Goal: Transaction & Acquisition: Purchase product/service

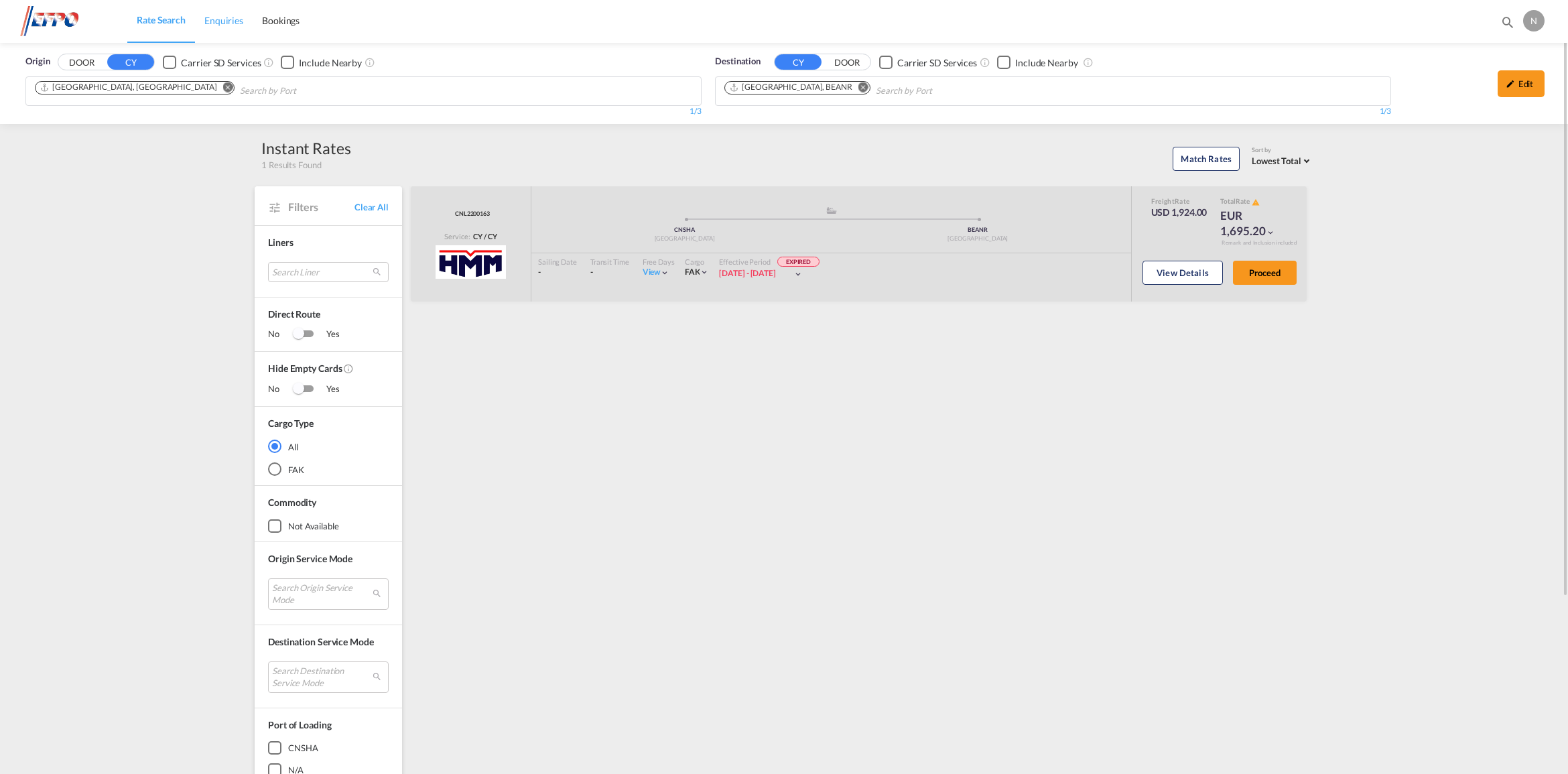
click at [243, 19] on link "Enquiries" at bounding box center [224, 21] width 58 height 44
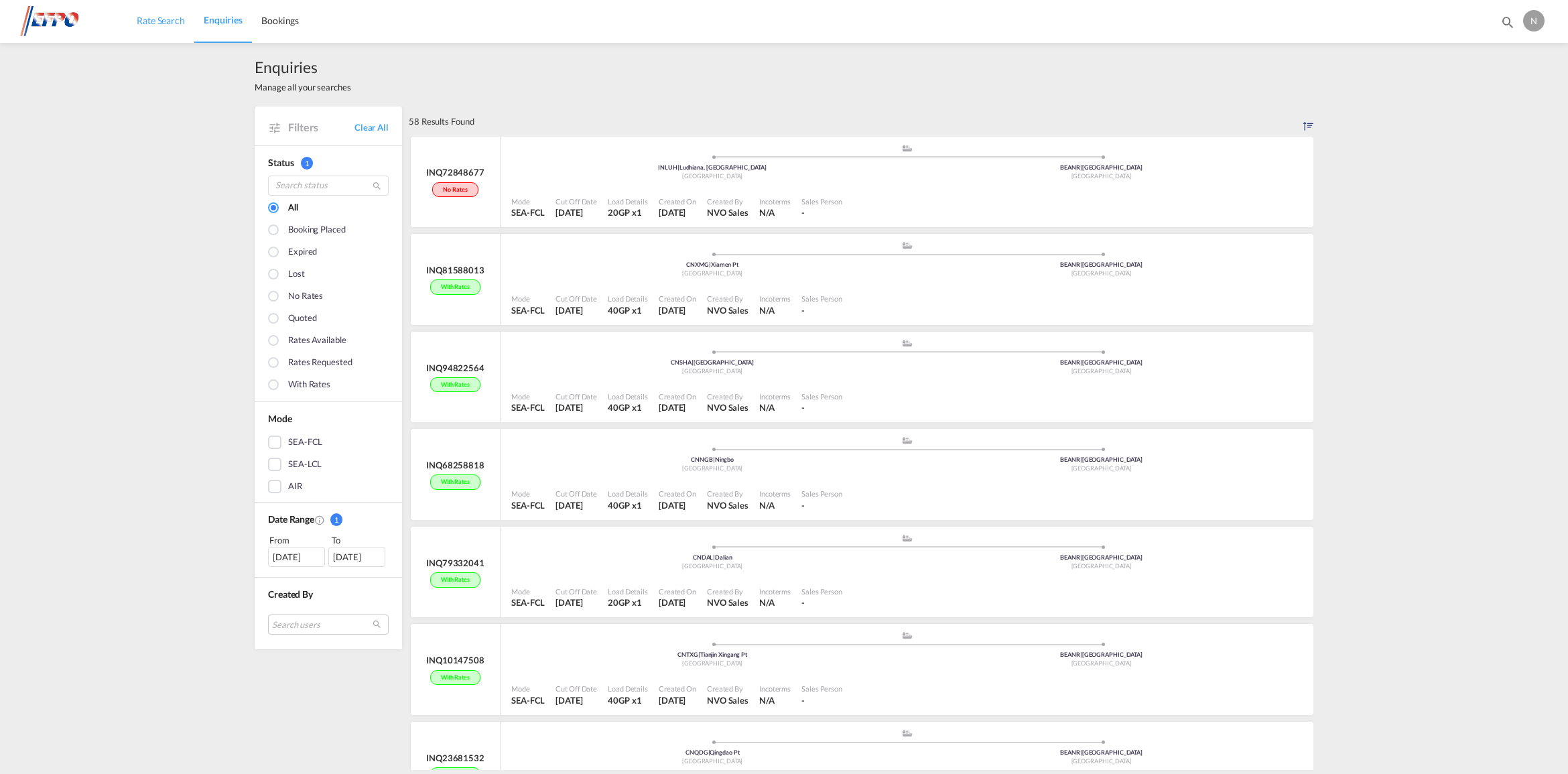
click at [168, 24] on span "Rate Search" at bounding box center [161, 20] width 48 height 11
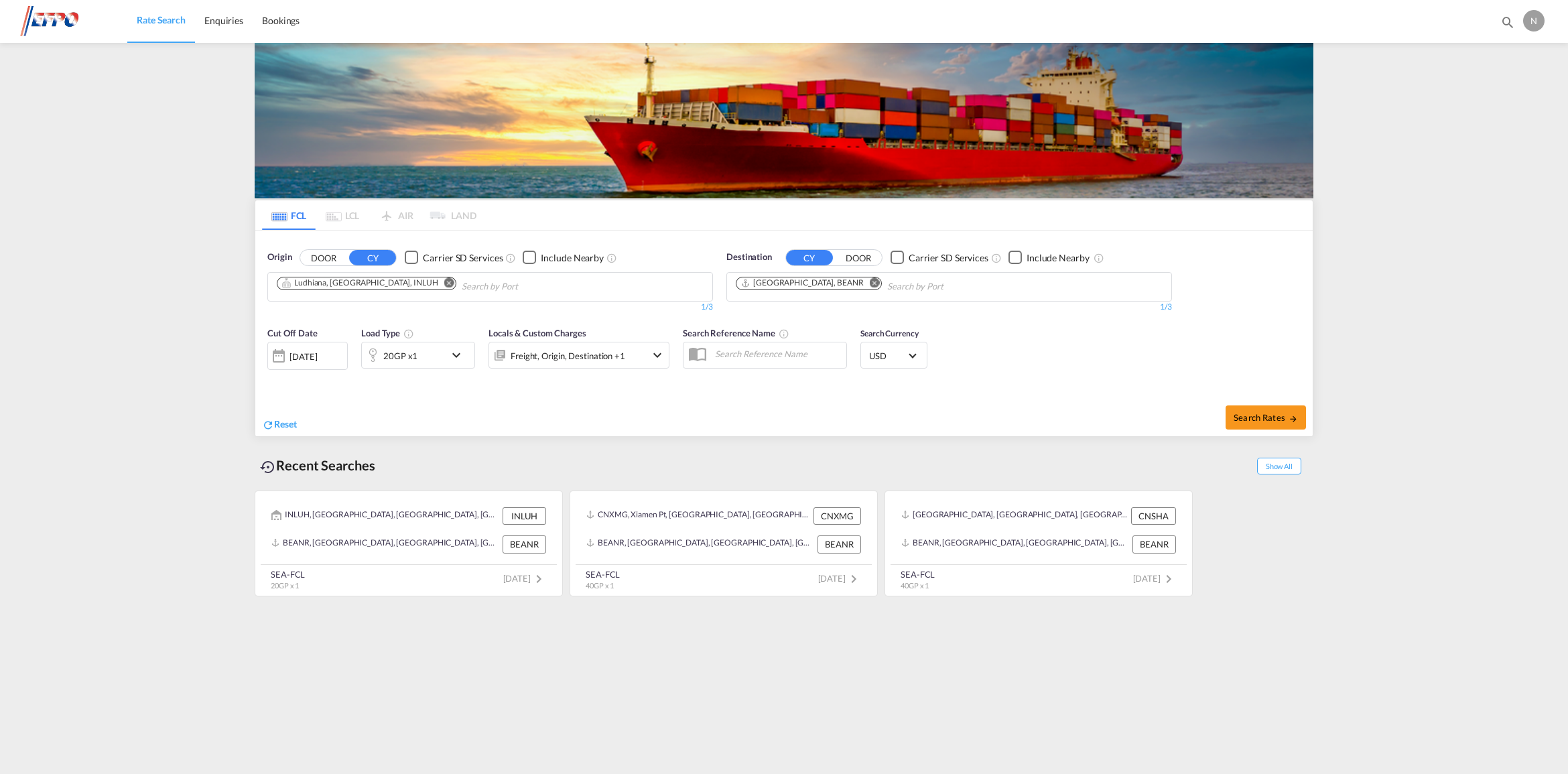
click at [445, 282] on md-icon "Remove" at bounding box center [449, 282] width 10 height 10
click at [375, 283] on body "Rate Search Enquiries Bookings Rate Search Enquiries Bookings" at bounding box center [784, 387] width 1568 height 774
click at [375, 283] on input "Chips input." at bounding box center [341, 287] width 128 height 22
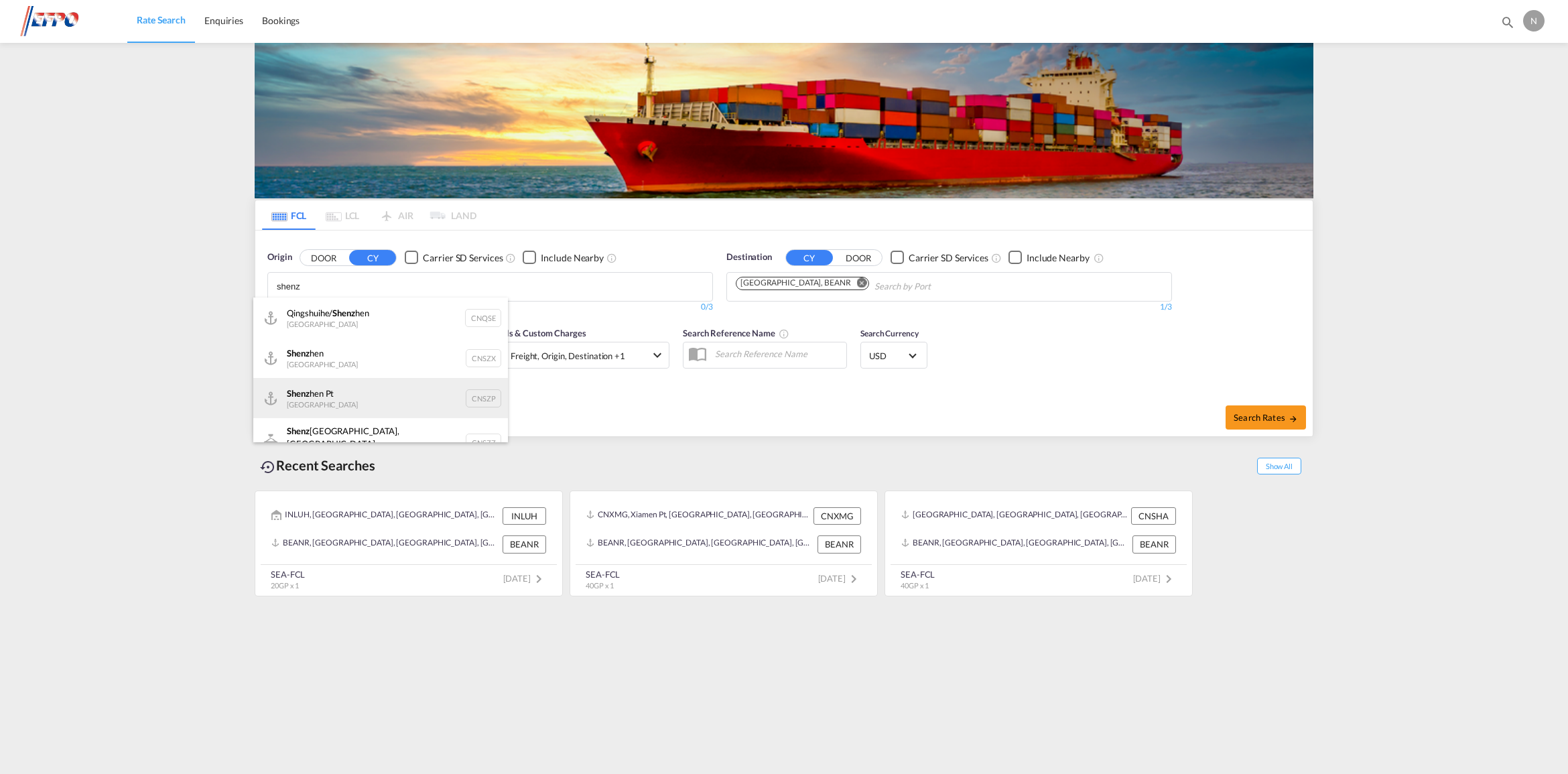
type input "shenz"
click at [372, 387] on div "Shenz hen Pt China CNSZP" at bounding box center [380, 398] width 255 height 41
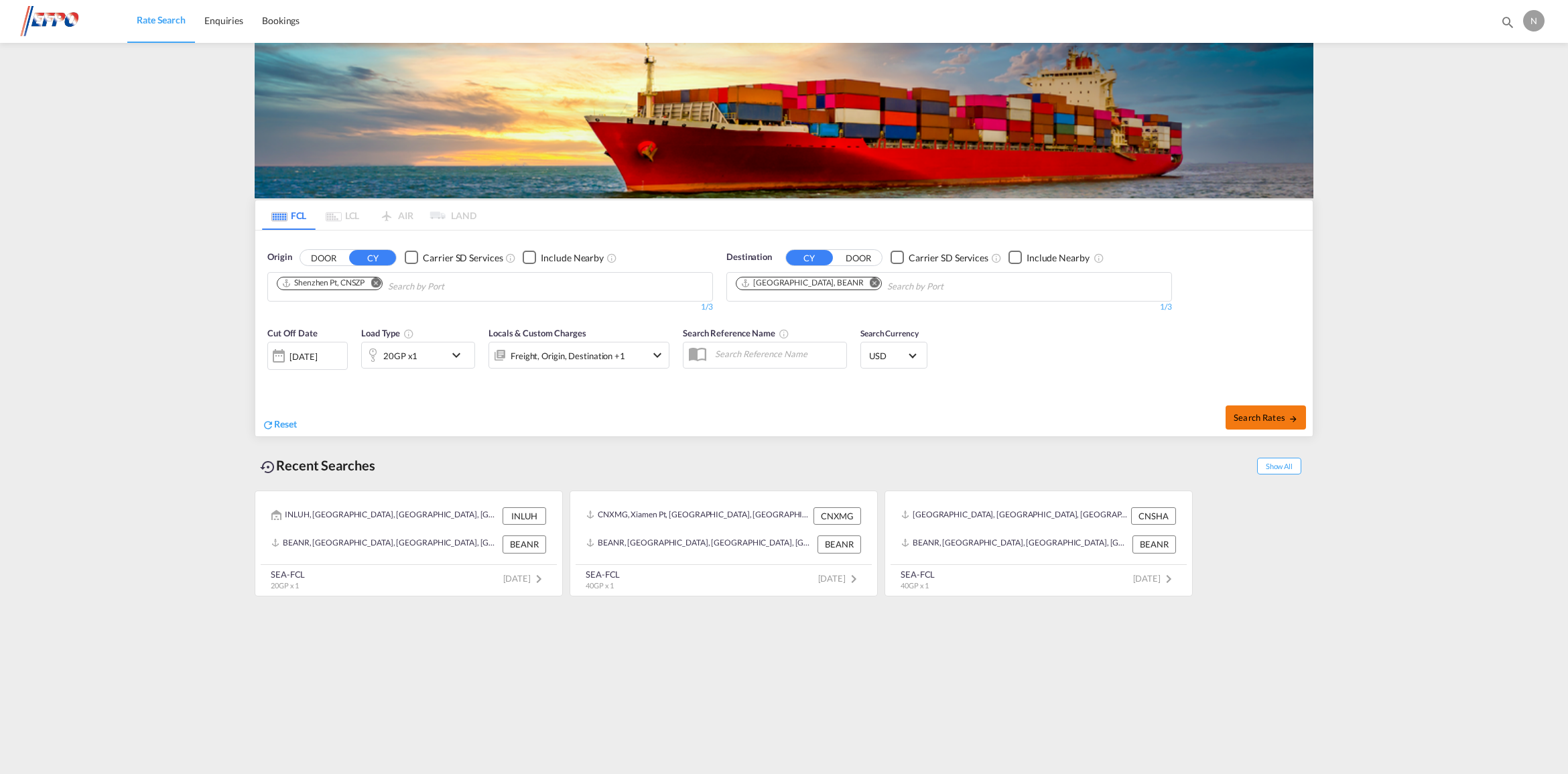
click at [1271, 417] on span "Search Rates" at bounding box center [1266, 417] width 65 height 11
type input "CNSZP to BEANR / [DATE]"
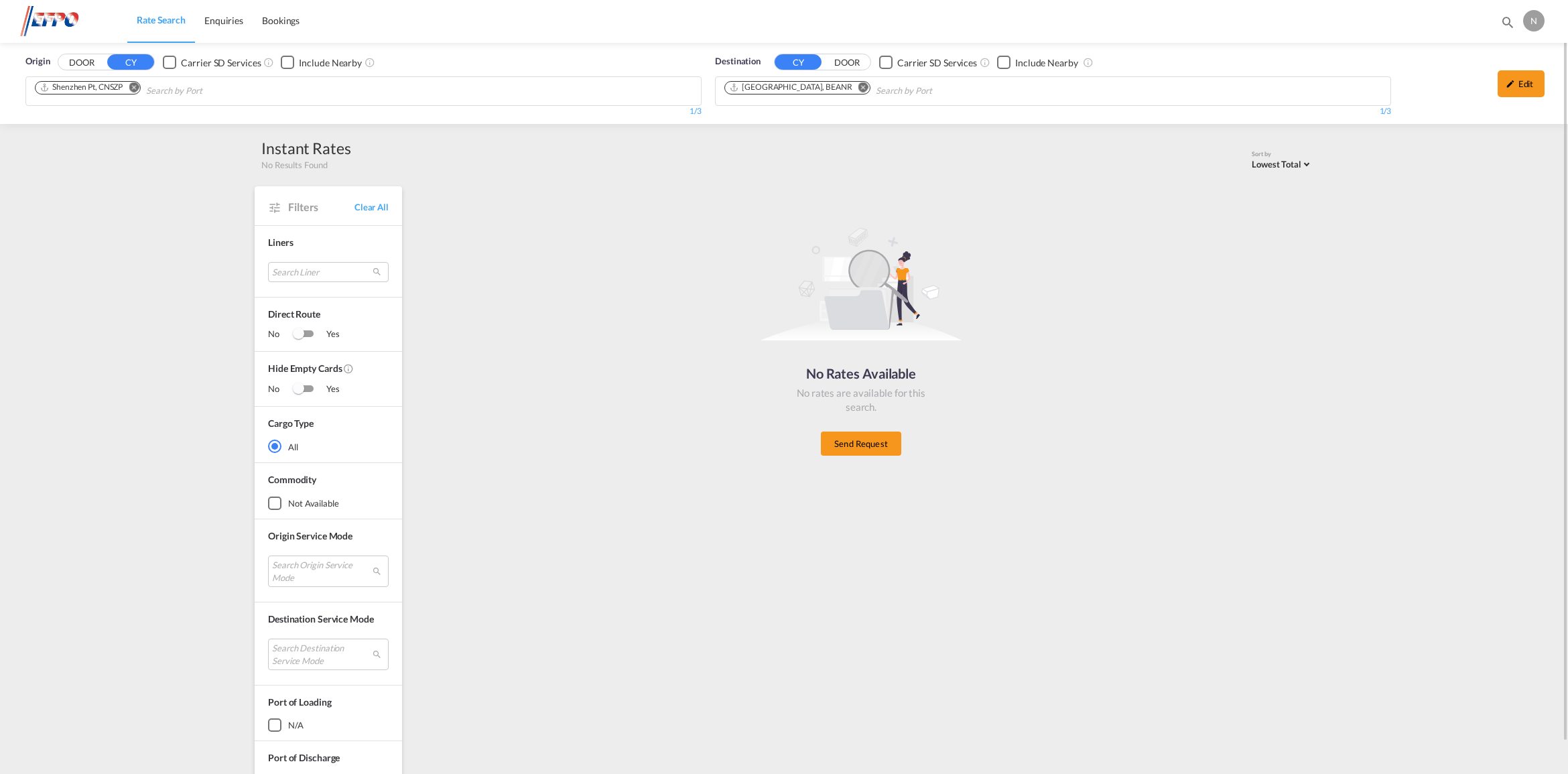
click at [140, 82] on button "Remove" at bounding box center [130, 89] width 20 height 14
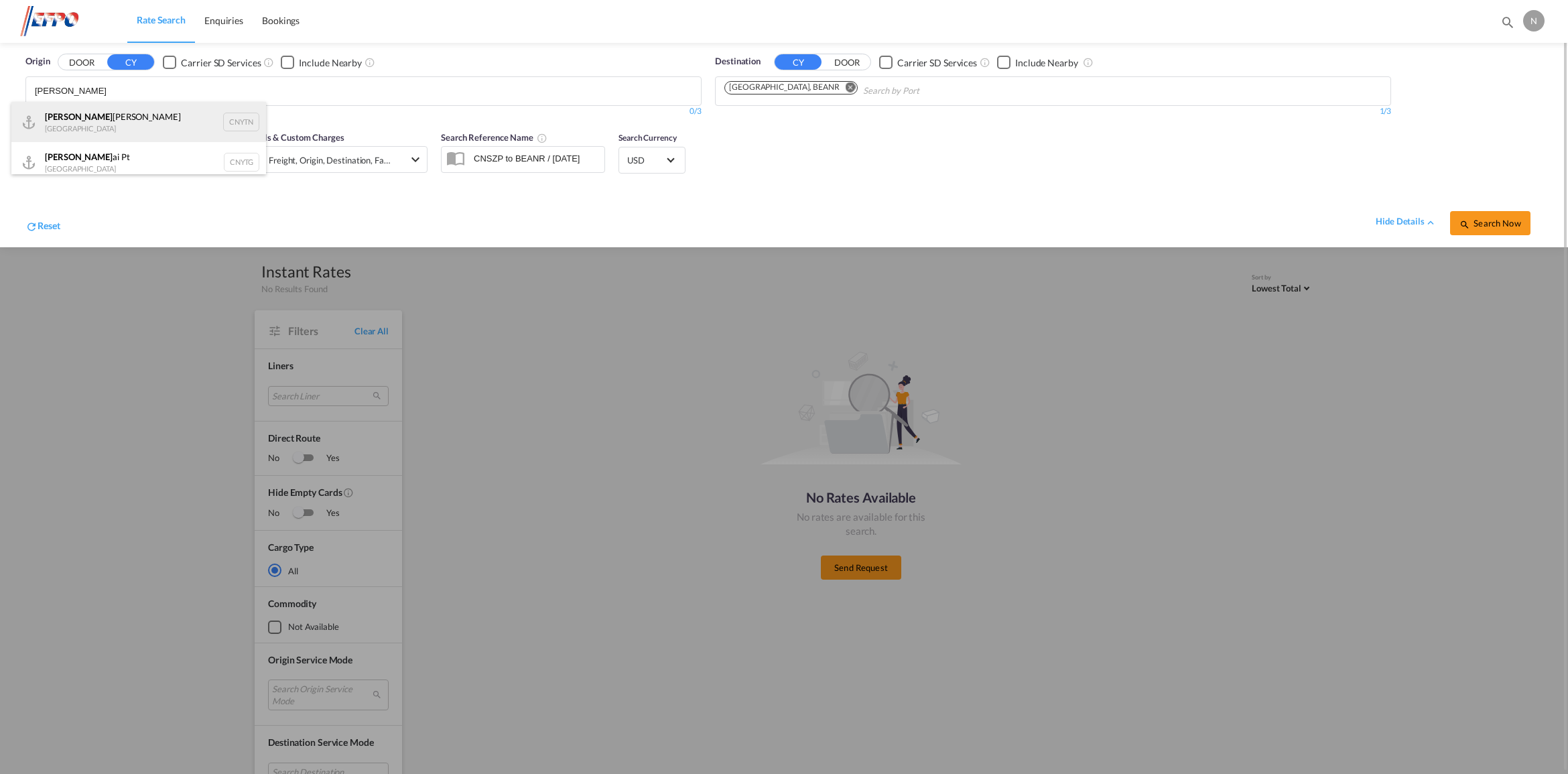
type input "[PERSON_NAME]"
click at [155, 109] on div "[PERSON_NAME] Pt China CNYTN" at bounding box center [138, 122] width 255 height 41
drag, startPoint x: 1505, startPoint y: 212, endPoint x: 1501, endPoint y: 222, distance: 10.8
click at [1501, 223] on span "Search Now" at bounding box center [1489, 223] width 61 height 11
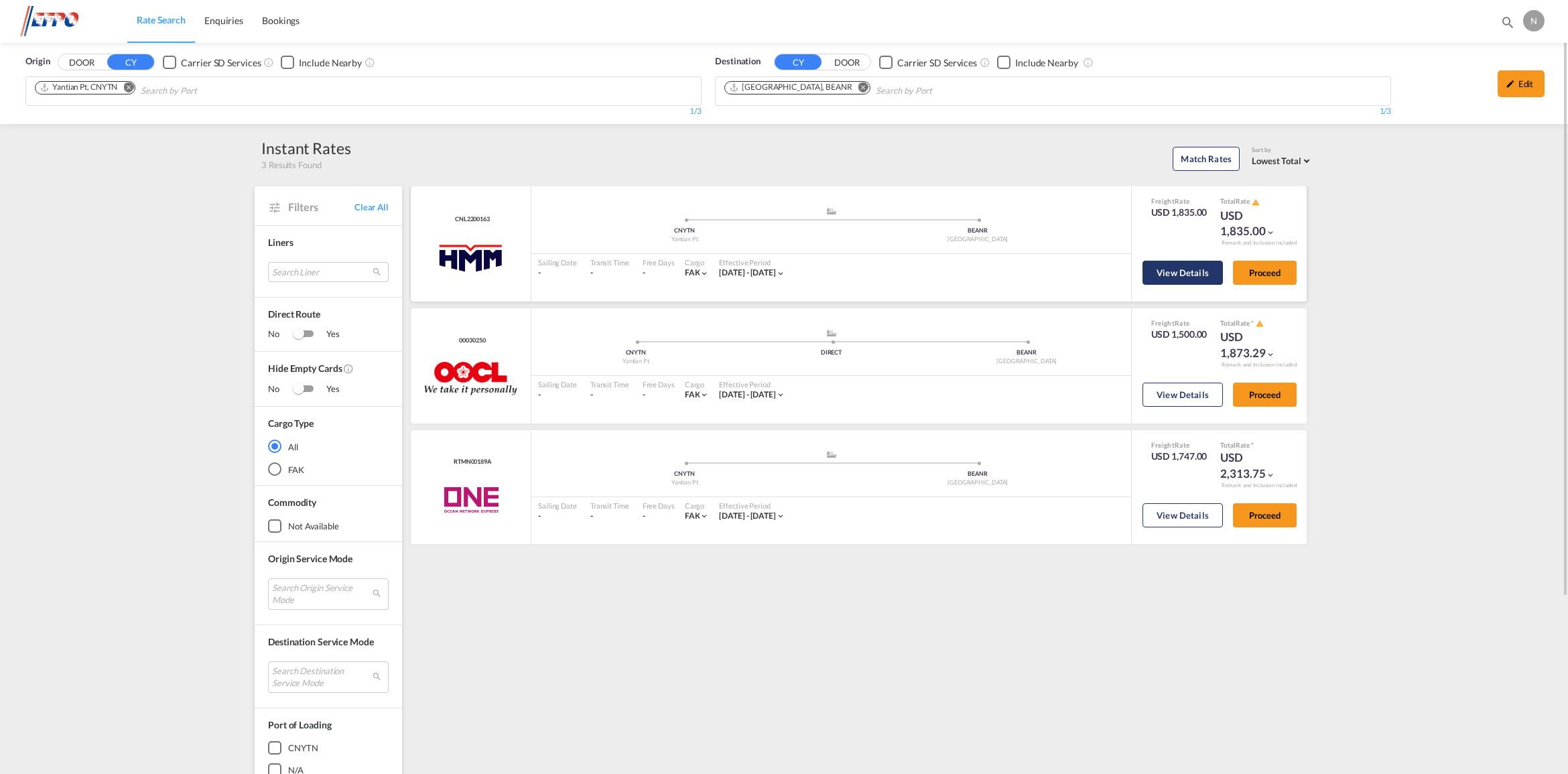
click at [1208, 282] on button "View Details" at bounding box center [1182, 273] width 80 height 24
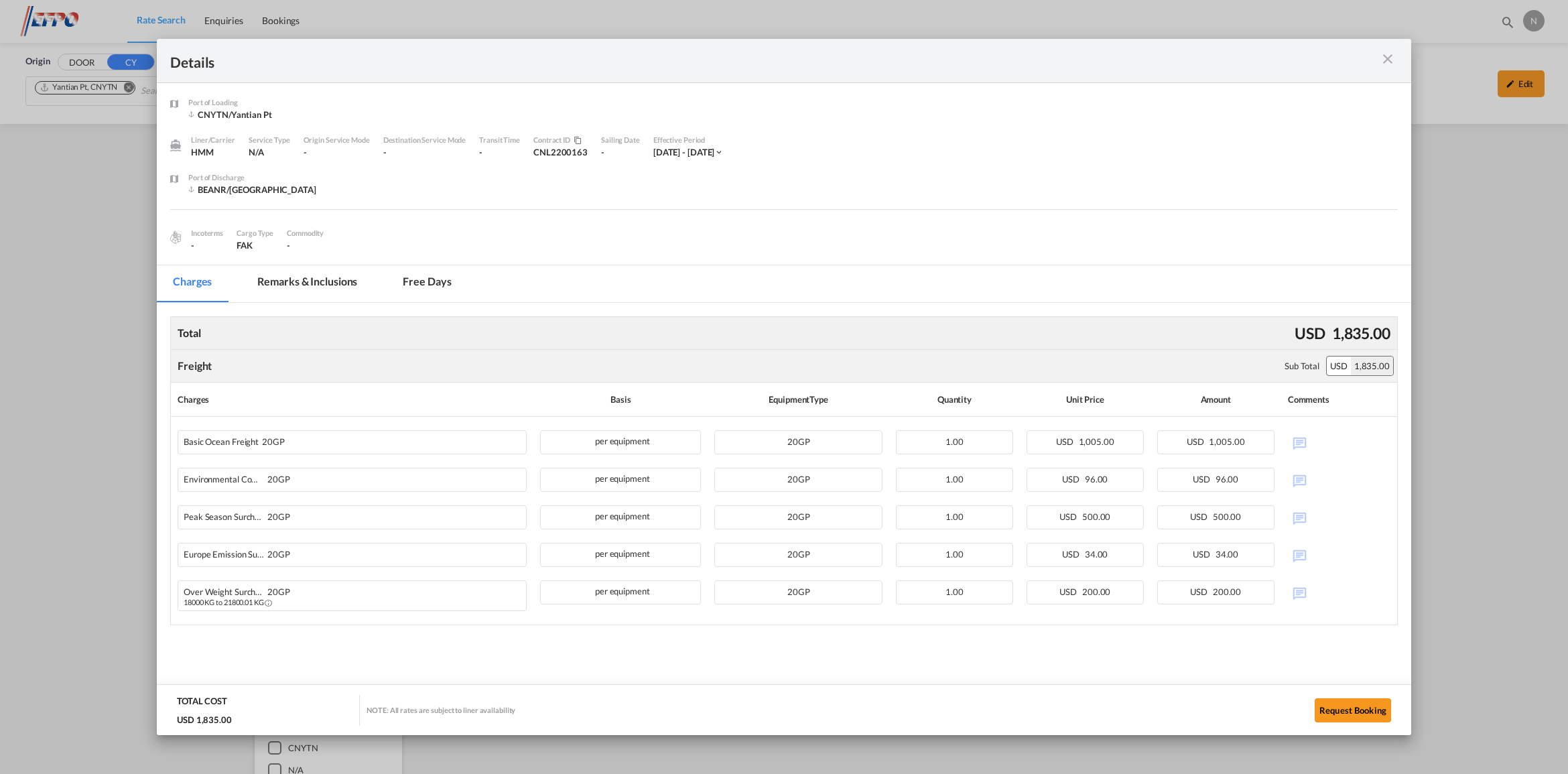
click at [1338, 71] on div "Details" at bounding box center [784, 61] width 1254 height 44
click at [1391, 58] on md-icon "icon-close m-3 fg-AAA8AD cursor" at bounding box center [1387, 59] width 16 height 16
